Goal: Transaction & Acquisition: Purchase product/service

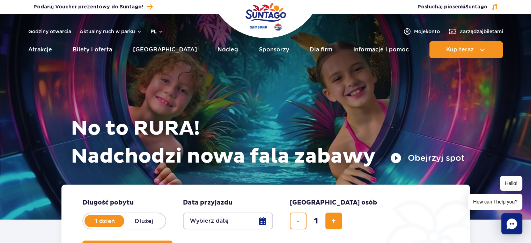
click at [156, 33] on button "pl" at bounding box center [156, 31] width 13 height 7
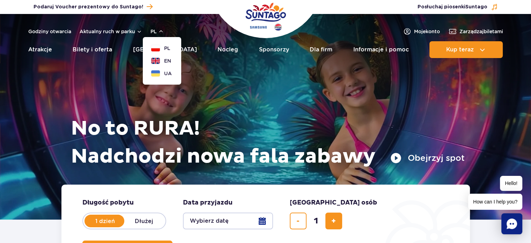
click at [163, 70] on button "UA" at bounding box center [161, 73] width 21 height 7
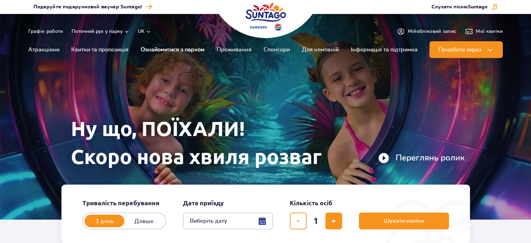
click at [153, 50] on link "Ознайомитися з парком" at bounding box center [173, 49] width 64 height 17
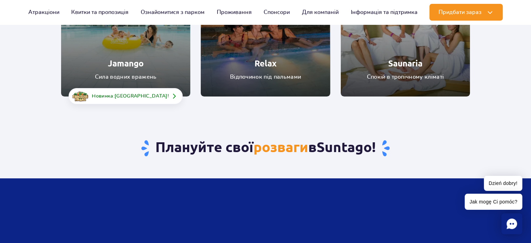
scroll to position [105, 0]
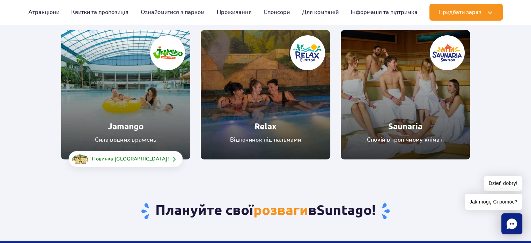
click at [240, 144] on link "Relax" at bounding box center [265, 94] width 129 height 129
click at [403, 114] on link "Saunaria" at bounding box center [405, 94] width 129 height 129
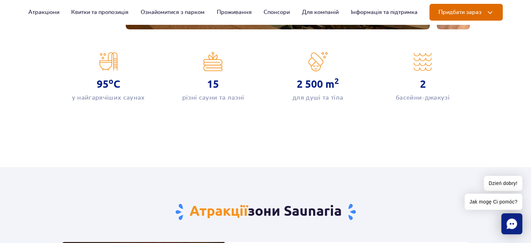
scroll to position [279, 0]
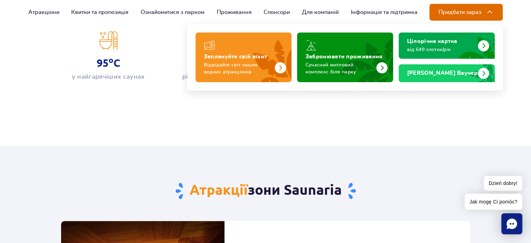
click at [468, 5] on button "Придбати зараз" at bounding box center [465, 12] width 73 height 17
click at [462, 16] on button "Придбати зараз" at bounding box center [465, 12] width 73 height 17
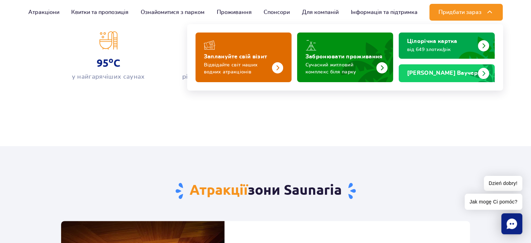
click at [224, 62] on p "Відвідайте світ наших водних атракціонів" at bounding box center [238, 68] width 68 height 14
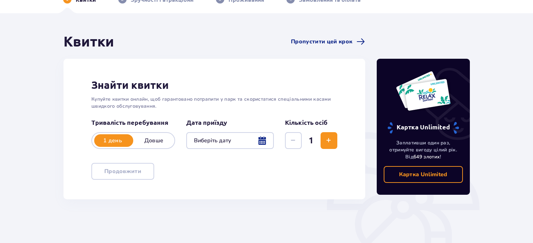
scroll to position [105, 0]
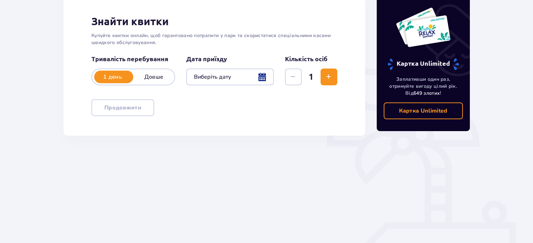
click at [257, 74] on div at bounding box center [230, 76] width 88 height 17
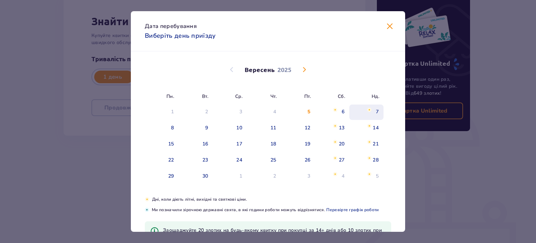
click at [362, 111] on div "7" at bounding box center [366, 111] width 34 height 15
type input "07.09.25"
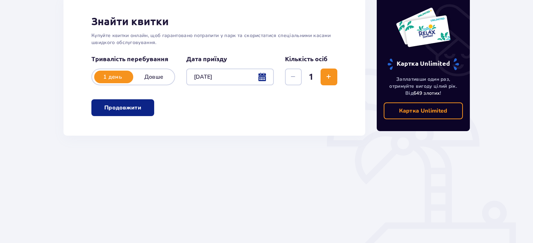
click at [129, 110] on p "Продовжити" at bounding box center [122, 108] width 37 height 8
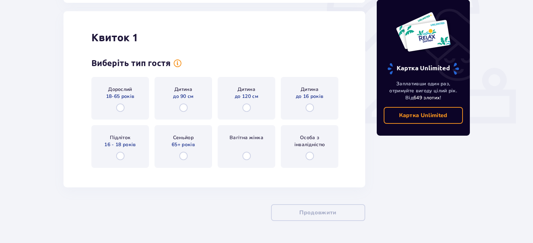
scroll to position [240, 0]
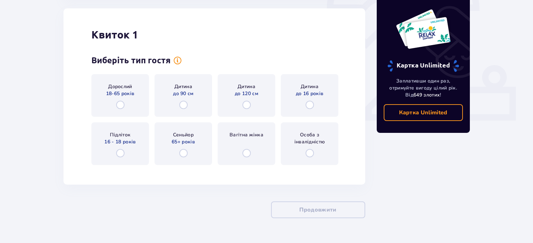
click at [131, 110] on div "Дорослий 18-65 років" at bounding box center [120, 95] width 58 height 43
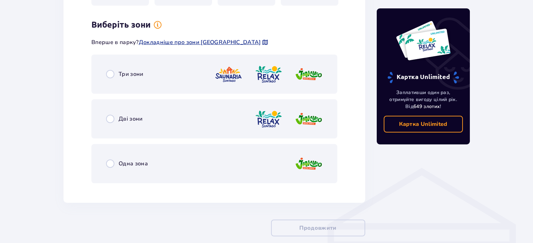
scroll to position [384, 0]
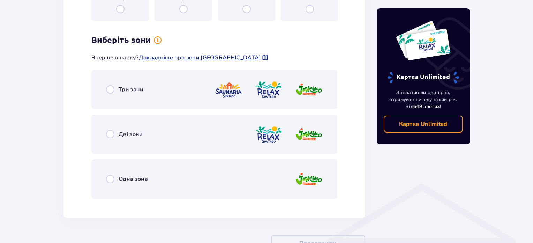
click at [135, 129] on div "Дві зони" at bounding box center [214, 133] width 246 height 39
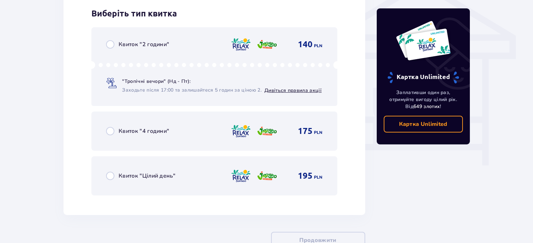
scroll to position [448, 0]
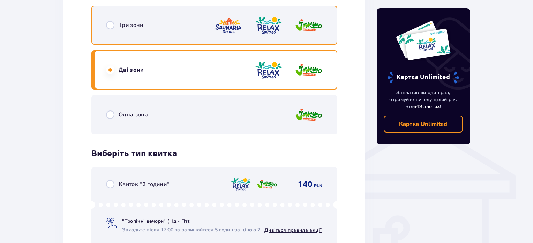
click at [112, 27] on input "radio" at bounding box center [110, 25] width 8 height 8
radio input "true"
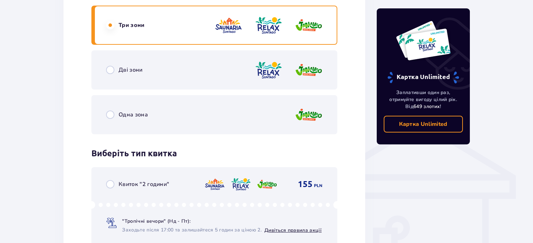
scroll to position [413, 0]
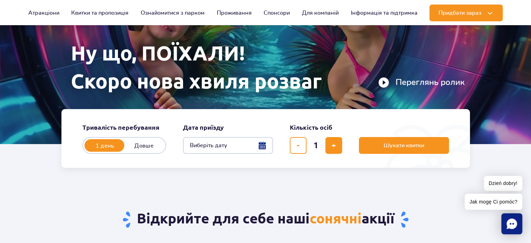
scroll to position [35, 0]
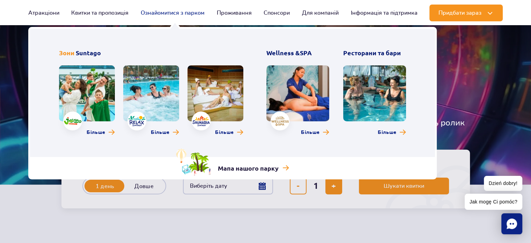
click at [179, 11] on link "Ознайомитися з парком" at bounding box center [173, 13] width 64 height 17
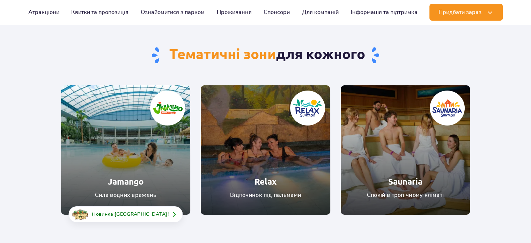
scroll to position [140, 0]
